Goal: Information Seeking & Learning: Learn about a topic

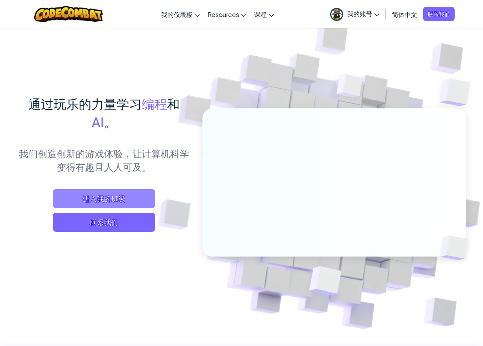
click at [112, 197] on span "进入我的班级" at bounding box center [104, 198] width 102 height 19
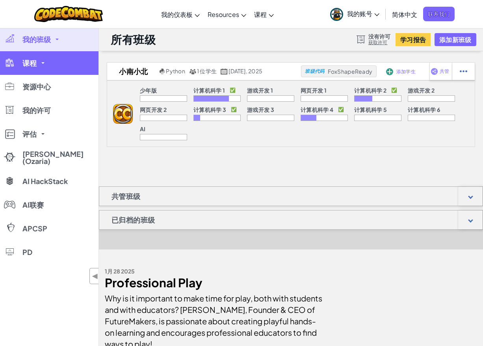
click at [37, 63] on link "课程" at bounding box center [49, 63] width 99 height 24
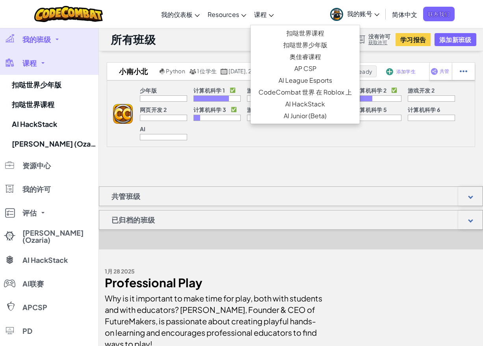
click at [269, 9] on link "课程" at bounding box center [264, 14] width 28 height 21
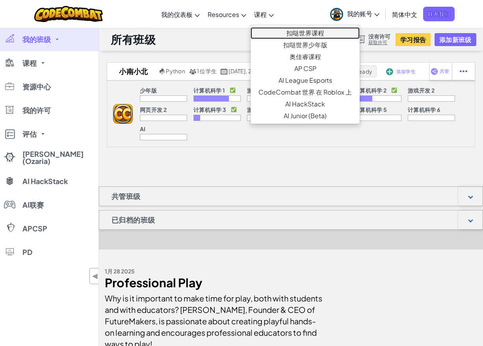
click at [302, 32] on link "扣哒世界课程" at bounding box center [305, 33] width 109 height 12
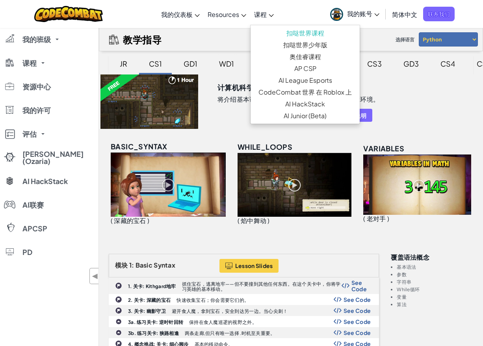
click at [225, 67] on div "WD1" at bounding box center [226, 63] width 31 height 19
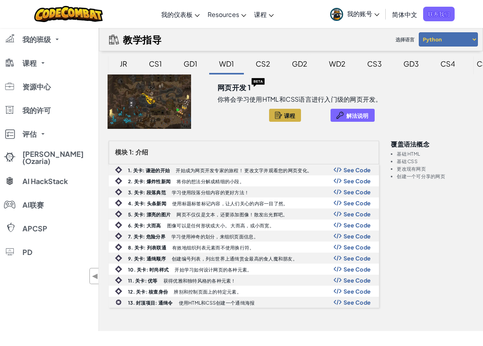
click at [296, 69] on div "GD2" at bounding box center [299, 63] width 31 height 19
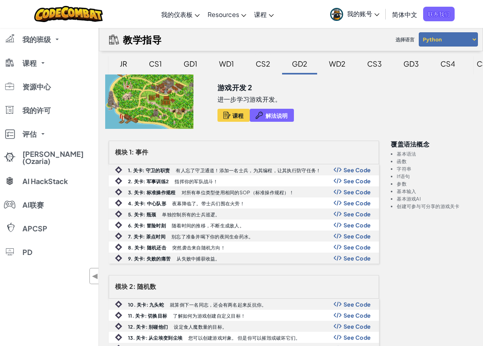
click at [269, 68] on div "CS2" at bounding box center [263, 63] width 30 height 19
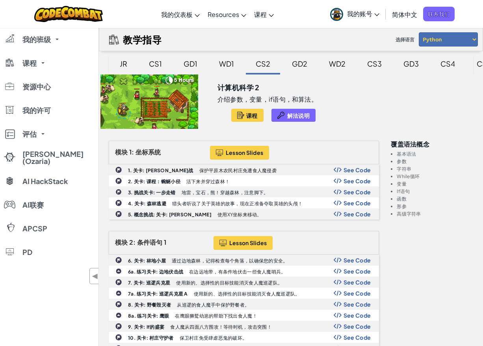
click at [374, 68] on div "CS3" at bounding box center [374, 63] width 30 height 19
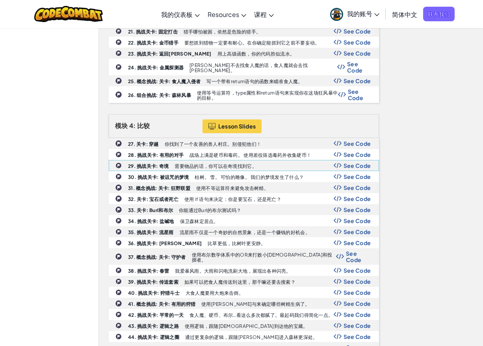
scroll to position [428, 0]
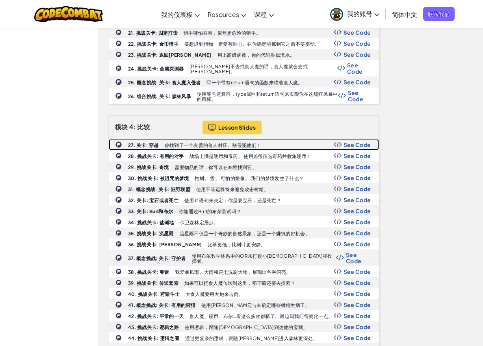
click at [354, 141] on span "See Code" at bounding box center [358, 144] width 28 height 6
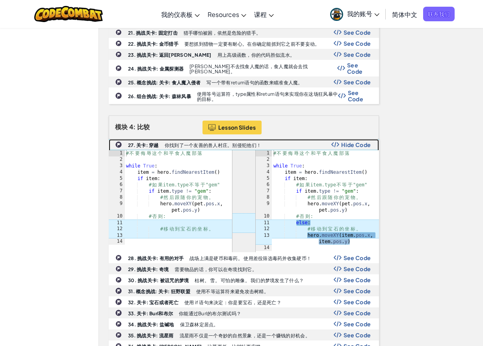
click at [354, 142] on span "Hide Code" at bounding box center [356, 144] width 30 height 6
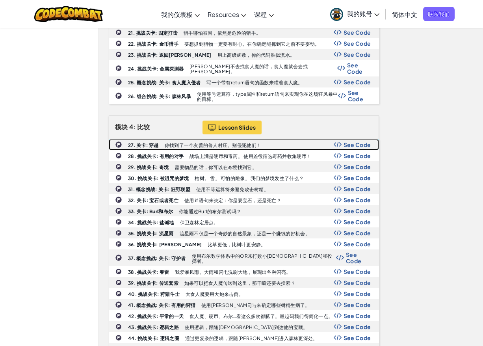
click at [144, 142] on b "27. 关卡: 穿越" at bounding box center [143, 145] width 31 height 6
